Goal: Check status: Check status

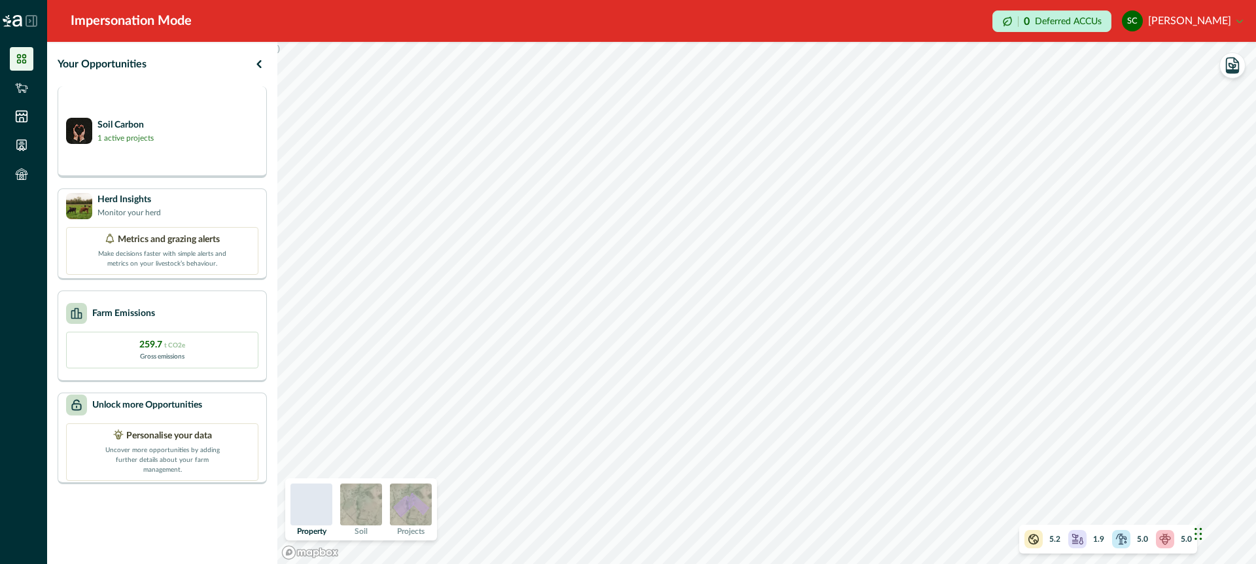
click at [227, 155] on div "Soil Carbon 1 active projects" at bounding box center [162, 132] width 209 height 92
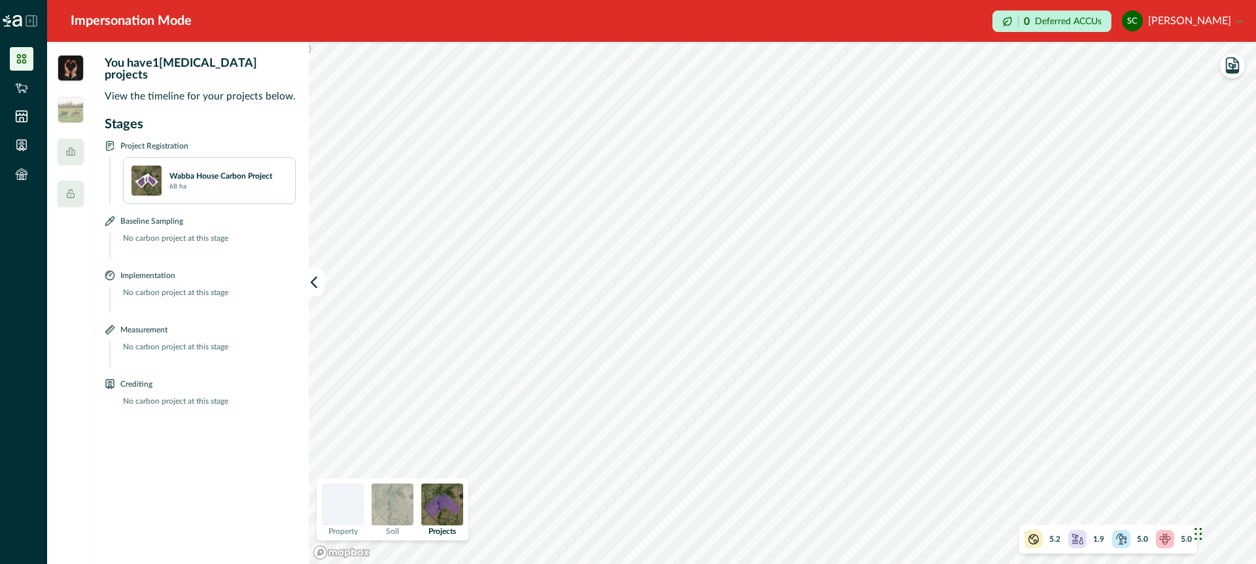
click at [443, 507] on img at bounding box center [442, 504] width 42 height 42
click at [1239, 68] on icon "button" at bounding box center [1232, 65] width 12 height 15
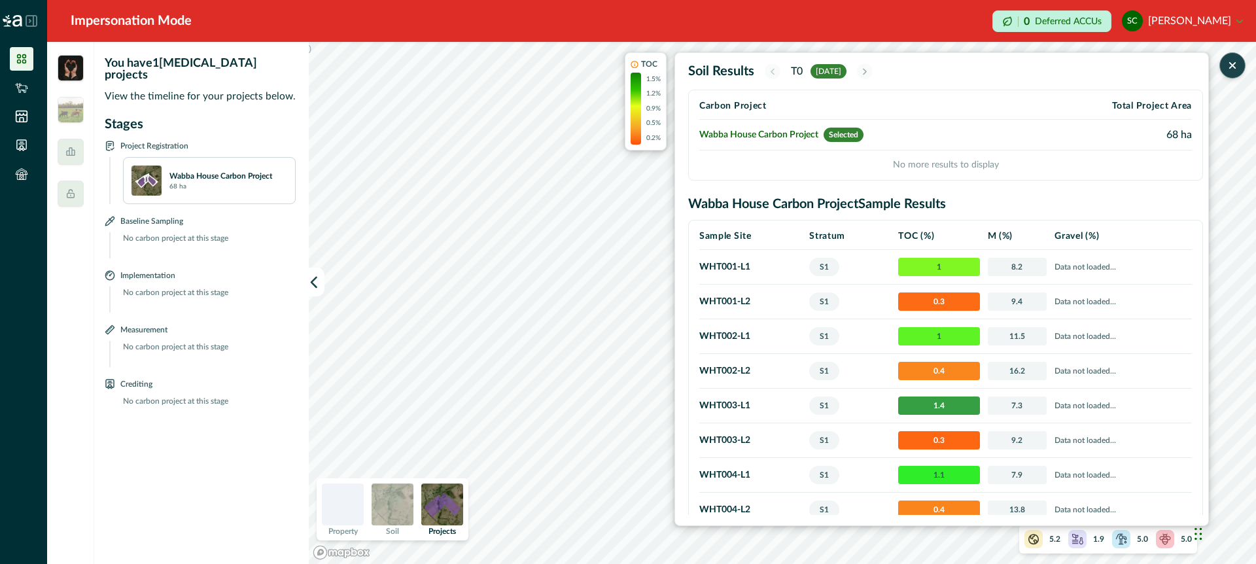
click at [1232, 65] on icon "button" at bounding box center [1232, 65] width 5 height 5
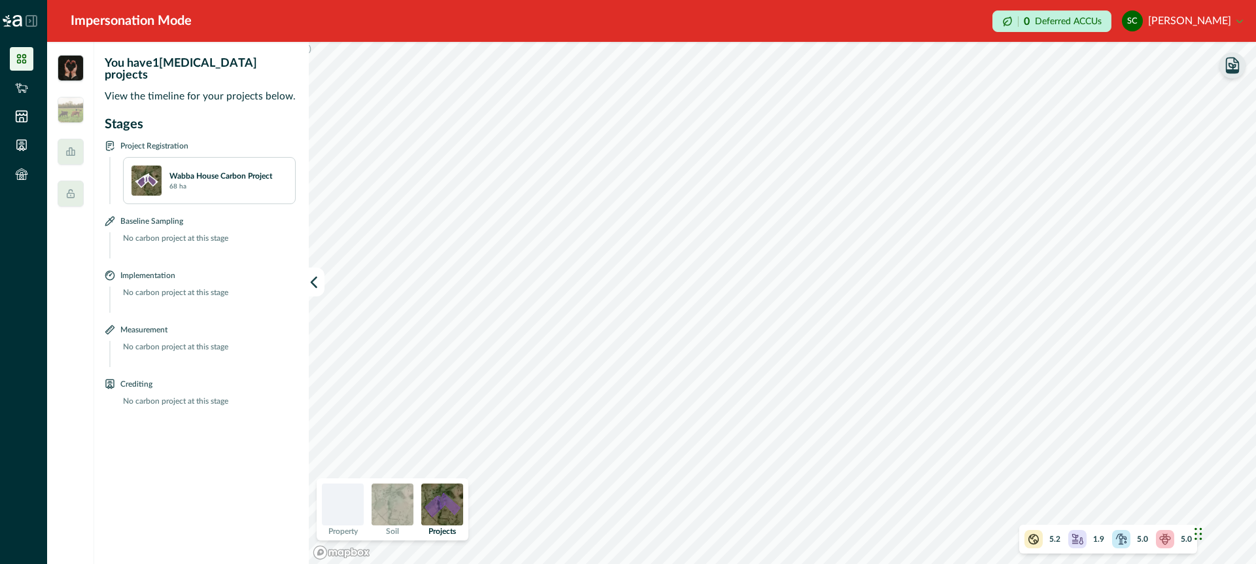
click at [1233, 66] on icon "button" at bounding box center [1232, 65] width 18 height 18
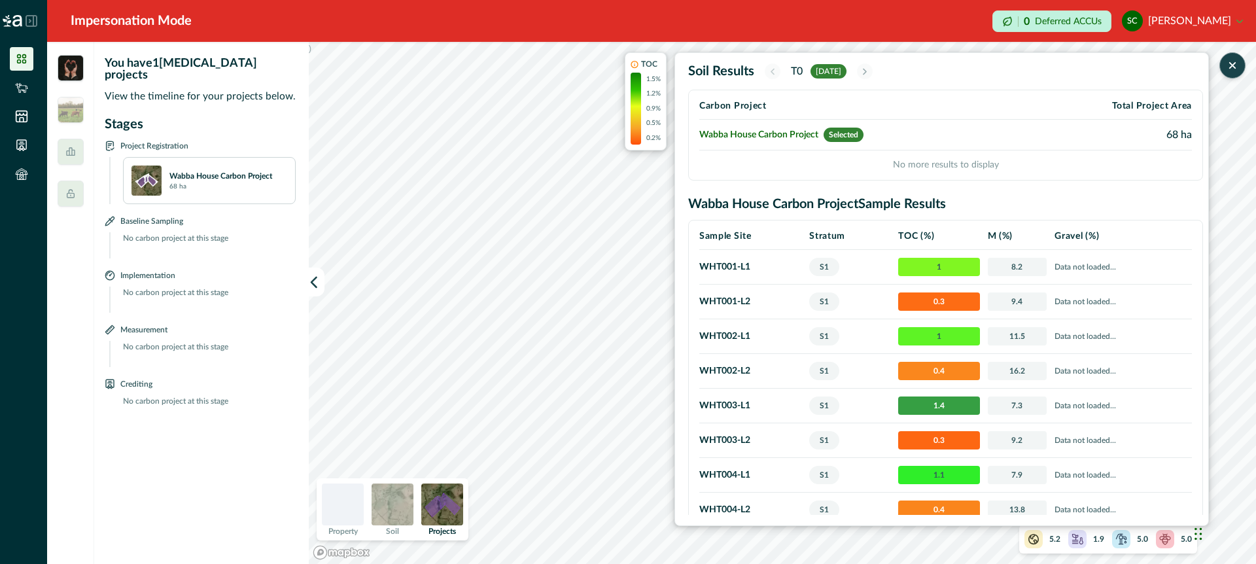
click at [1228, 63] on icon "button" at bounding box center [1232, 65] width 13 height 13
